Goal: Book appointment/travel/reservation

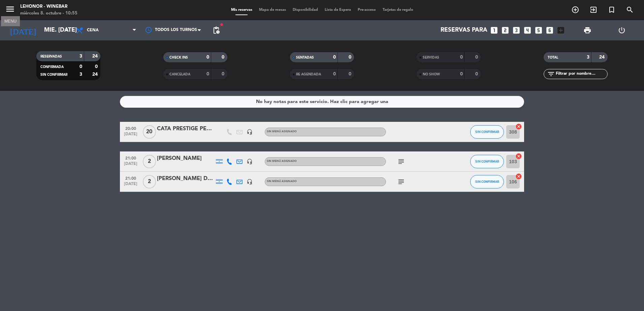
click at [8, 8] on icon "menu" at bounding box center [10, 9] width 10 height 10
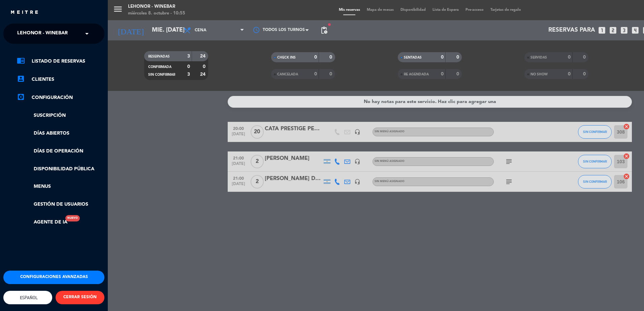
click at [90, 33] on span at bounding box center [88, 34] width 11 height 14
click at [72, 49] on span "Lehonor - Brasas & Resto" at bounding box center [41, 52] width 68 height 8
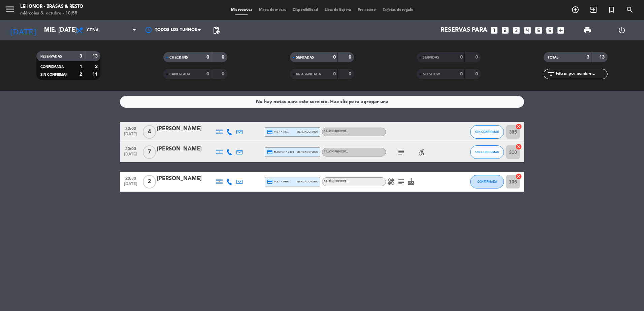
click at [267, 10] on span "Mapa de mesas" at bounding box center [272, 10] width 34 height 4
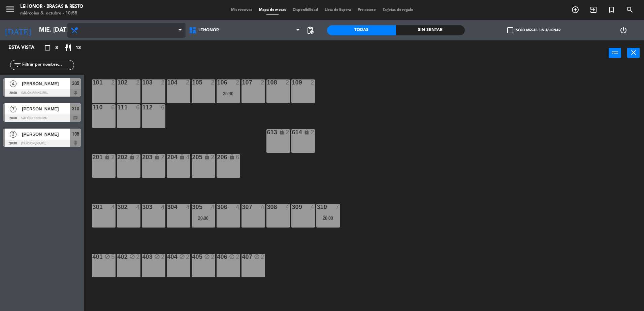
click at [120, 28] on span "Cena" at bounding box center [126, 30] width 118 height 15
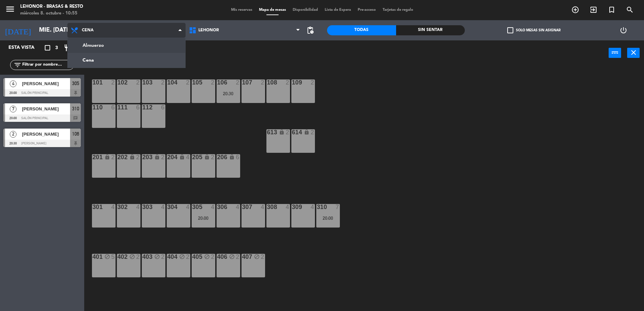
click at [116, 45] on ng-component "menu Lehonor - Brasas & Resto miércoles 8. octubre - 10:55 Mis reservas Mapa de…" at bounding box center [322, 156] width 644 height 313
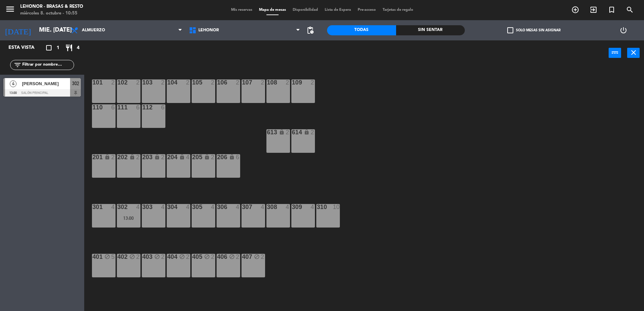
click at [203, 90] on div "105 2" at bounding box center [204, 91] width 24 height 24
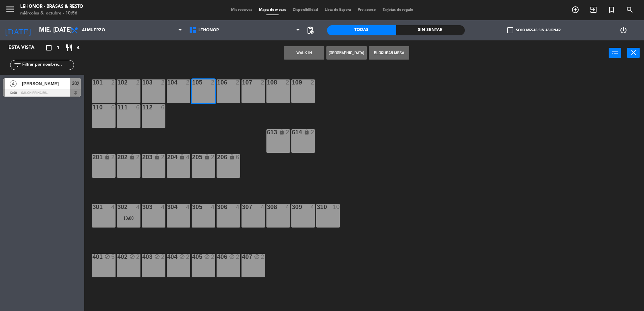
click at [353, 52] on button "[GEOGRAPHIC_DATA]" at bounding box center [346, 52] width 40 height 13
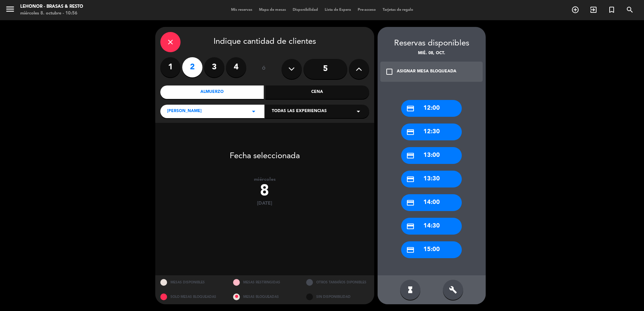
click at [437, 133] on div "credit_card 12:30" at bounding box center [431, 132] width 61 height 17
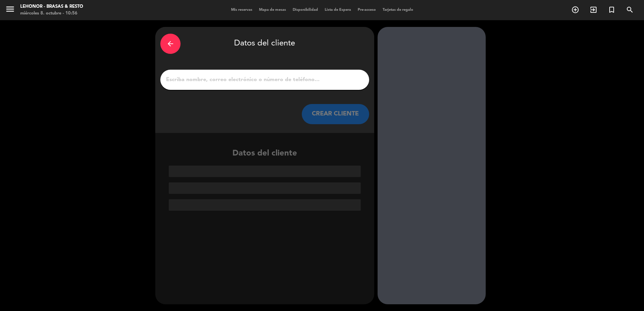
click at [302, 78] on input "1" at bounding box center [264, 79] width 199 height 9
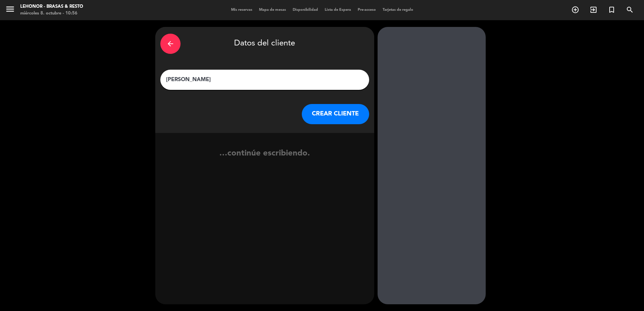
type input "[PERSON_NAME]"
click at [322, 123] on button "CREAR CLIENTE" at bounding box center [335, 114] width 67 height 20
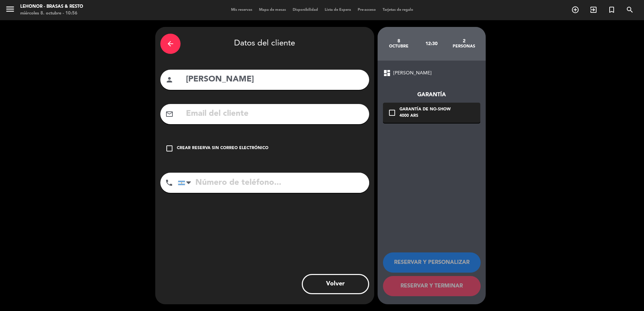
click at [231, 117] on input "text" at bounding box center [274, 114] width 179 height 14
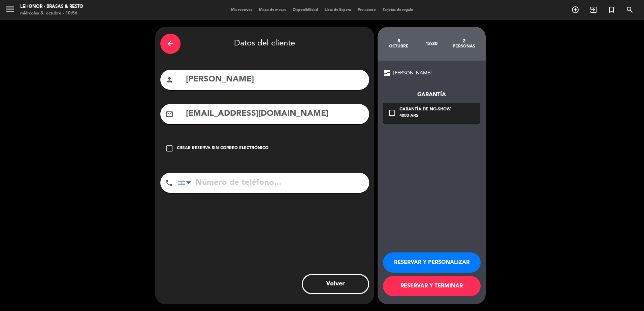
type input "[EMAIL_ADDRESS][DOMAIN_NAME]"
click at [226, 180] on input "tel" at bounding box center [273, 183] width 191 height 20
type input "3416946313"
click at [395, 111] on icon "check_box_outline_blank" at bounding box center [392, 113] width 8 height 8
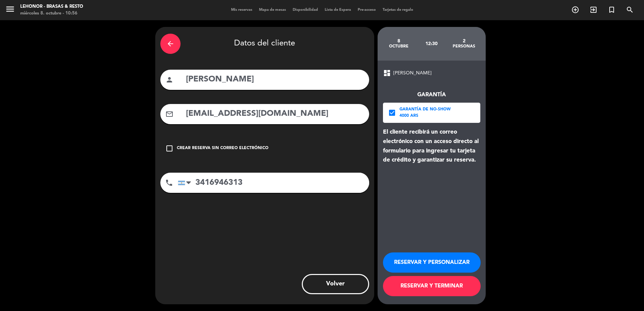
click at [436, 288] on button "RESERVAR Y TERMINAR" at bounding box center [432, 286] width 98 height 20
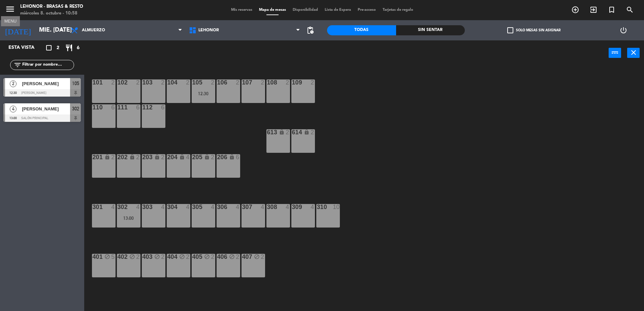
click at [10, 7] on icon "menu" at bounding box center [10, 9] width 10 height 10
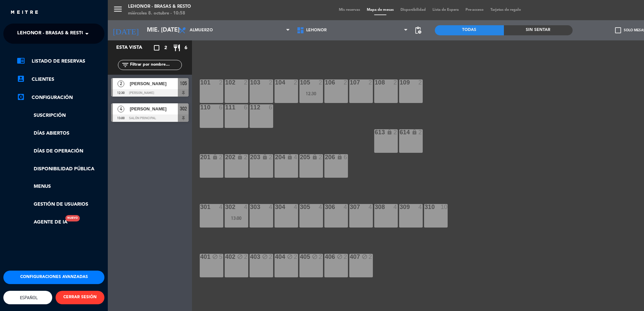
drag, startPoint x: 96, startPoint y: 31, endPoint x: 91, endPoint y: 33, distance: 4.9
click at [95, 31] on ng-select "× Lehonor - Brasas & Resto ×" at bounding box center [53, 34] width 101 height 20
click at [89, 33] on span at bounding box center [88, 34] width 11 height 14
click at [67, 60] on div "Lehonor - Winebar" at bounding box center [54, 62] width 100 height 10
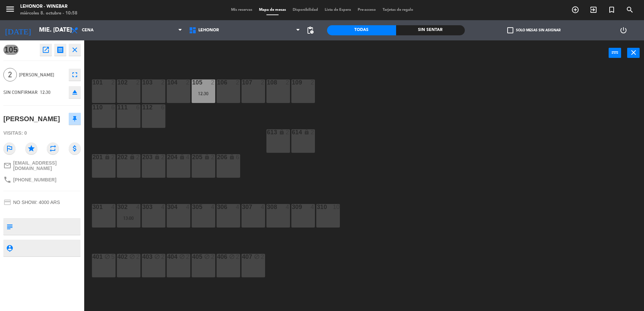
click at [74, 50] on icon "close" at bounding box center [75, 50] width 8 height 8
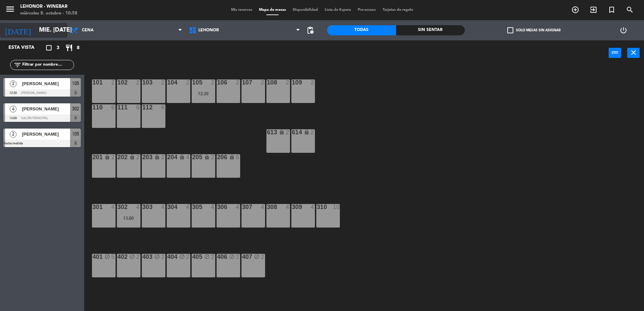
click at [49, 32] on input "mié. [DATE]" at bounding box center [75, 30] width 78 height 13
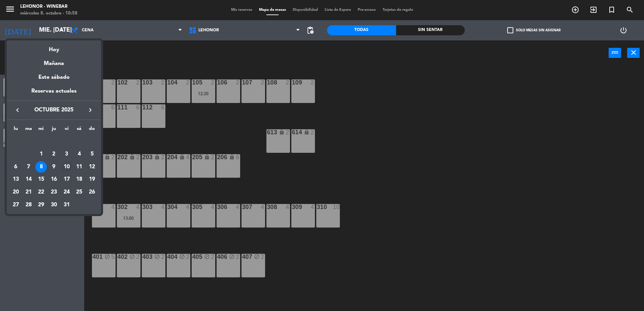
click at [68, 165] on div "10" at bounding box center [66, 166] width 11 height 11
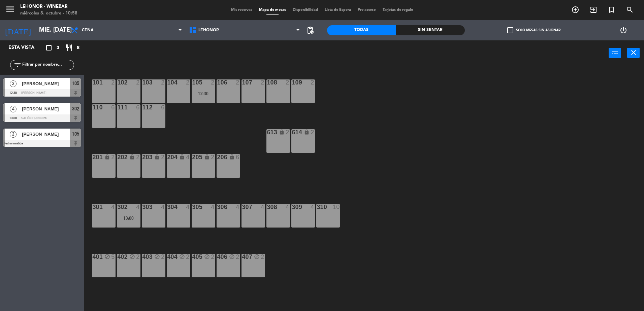
type input "vie. [DATE]"
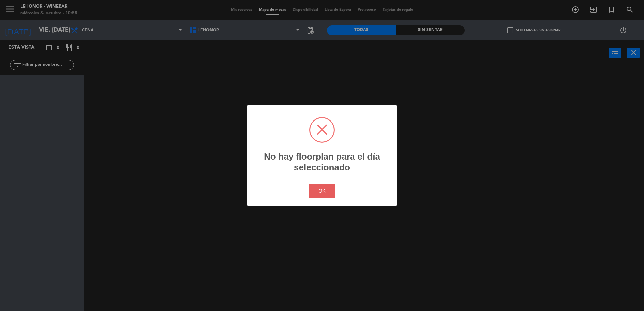
click at [327, 193] on button "OK" at bounding box center [321, 191] width 27 height 14
click at [327, 186] on button "OK" at bounding box center [321, 191] width 27 height 14
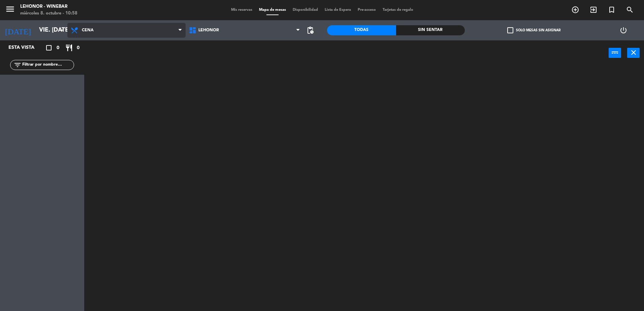
click at [103, 31] on span "Cena" at bounding box center [126, 30] width 118 height 15
click at [106, 48] on ng-component "menu Lehonor - Winebar miércoles 8. octubre - 10:58 Mis reservas Mapa de mesas …" at bounding box center [322, 156] width 644 height 313
